Goal: Information Seeking & Learning: Learn about a topic

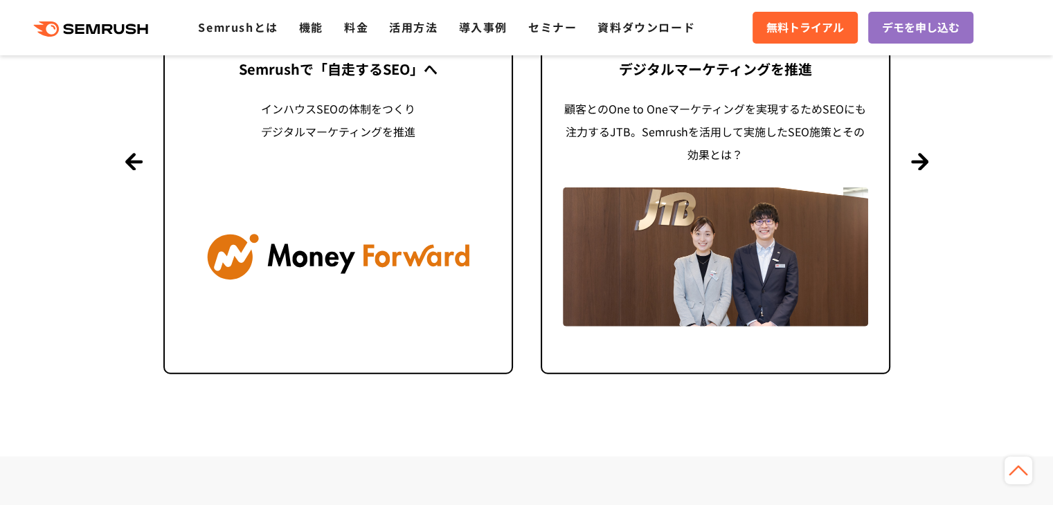
scroll to position [3494, 0]
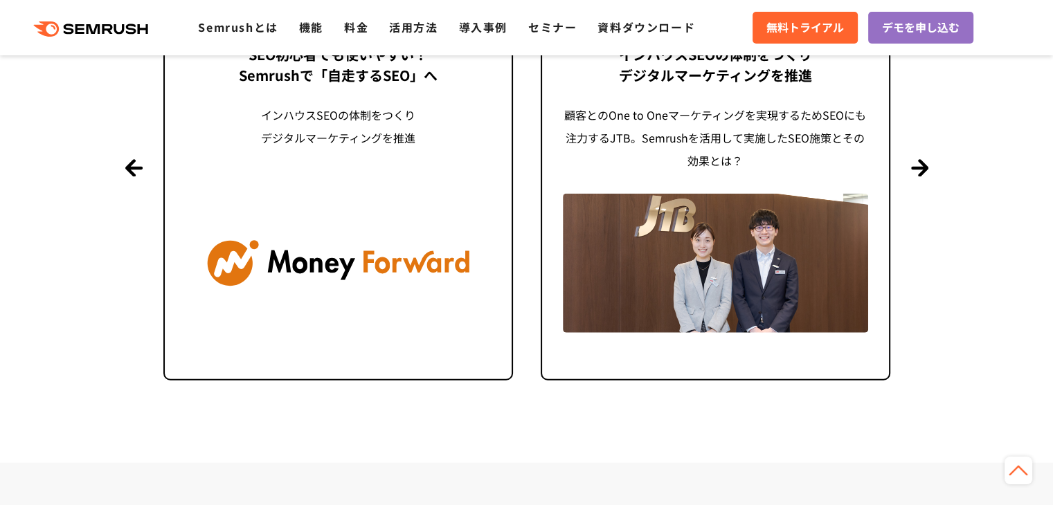
drag, startPoint x: 1061, startPoint y: 44, endPoint x: 1025, endPoint y: 353, distance: 311.5
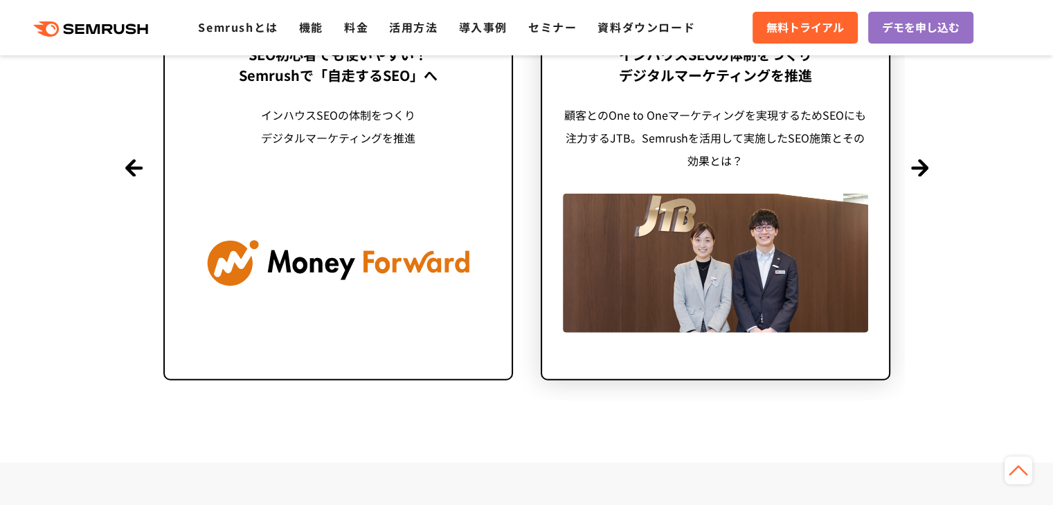
click at [770, 222] on img at bounding box center [715, 263] width 305 height 138
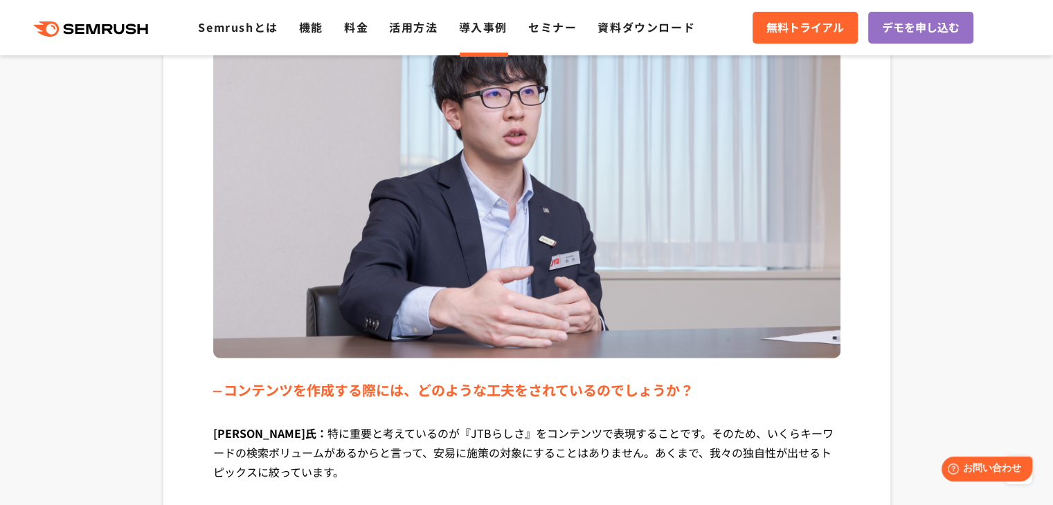
scroll to position [3816, 0]
